Goal: Information Seeking & Learning: Learn about a topic

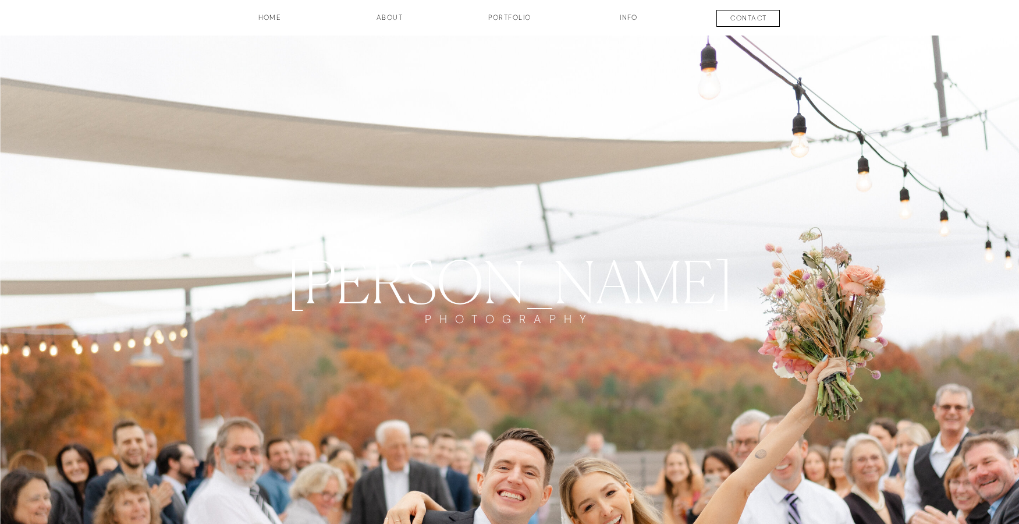
click at [624, 17] on h3 "INFO" at bounding box center [629, 22] width 58 height 20
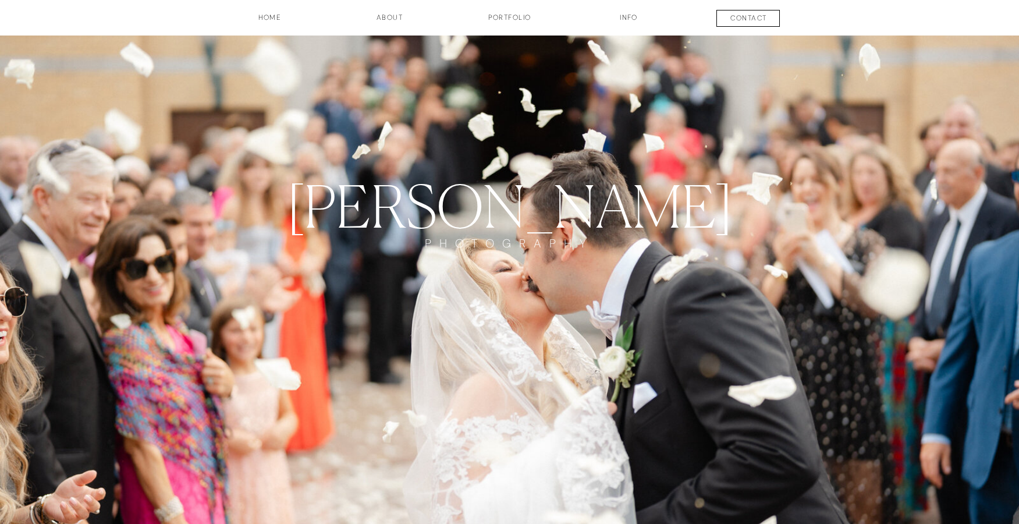
click at [391, 16] on h3 "about" at bounding box center [390, 22] width 58 height 20
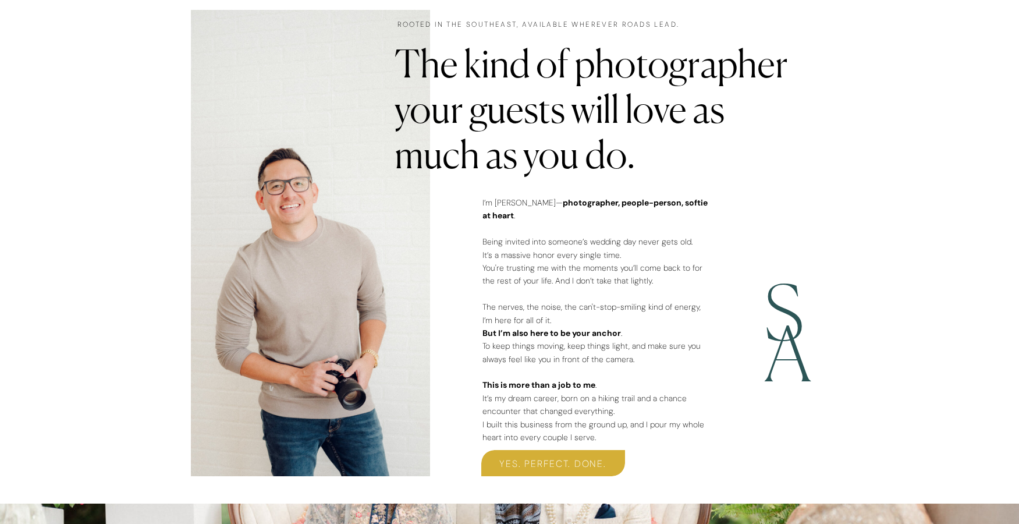
scroll to position [385, 0]
